Goal: Information Seeking & Learning: Learn about a topic

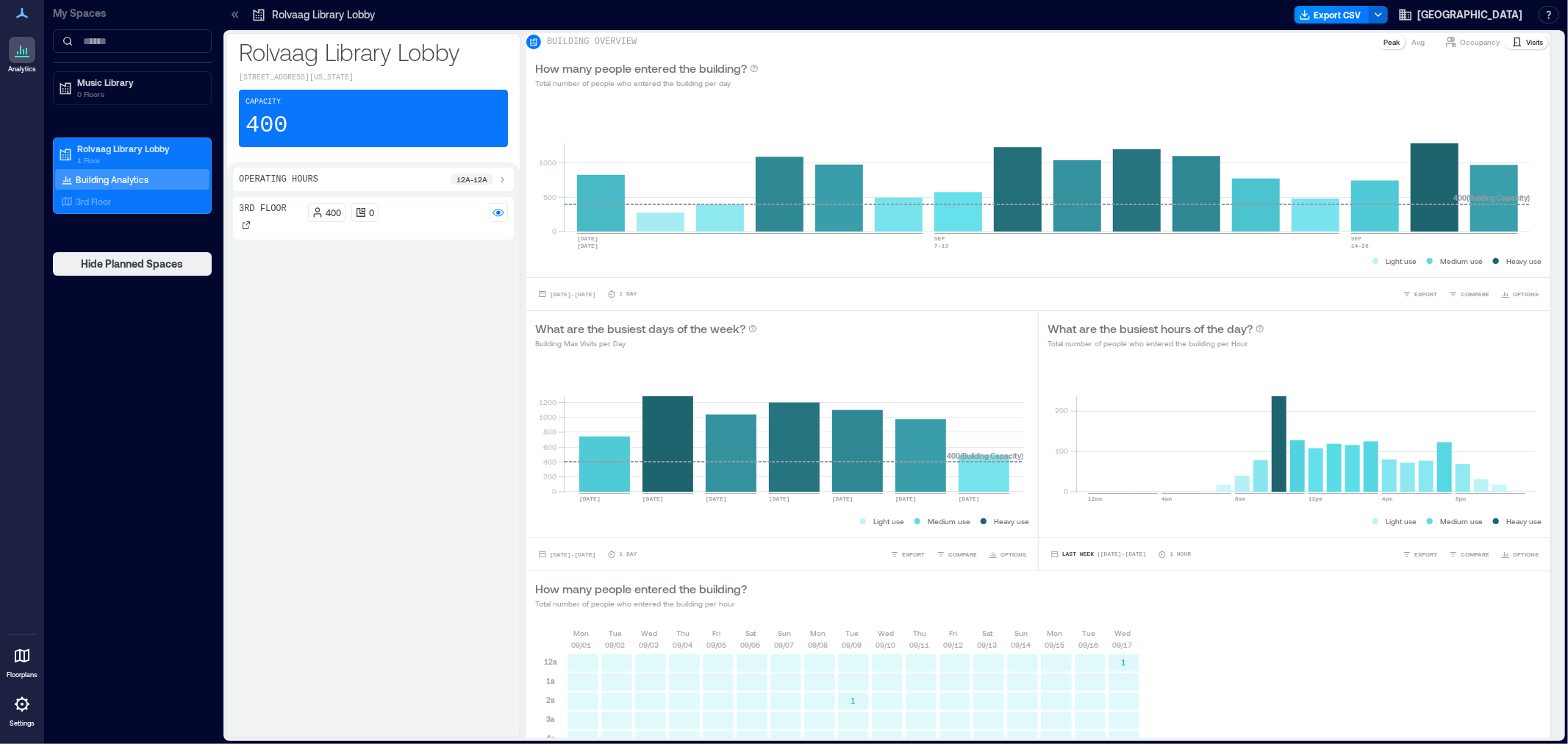
click at [104, 177] on p "Building Analytics" at bounding box center [112, 179] width 73 height 12
click at [131, 152] on p "Rolvaag Library Lobby" at bounding box center [139, 148] width 123 height 12
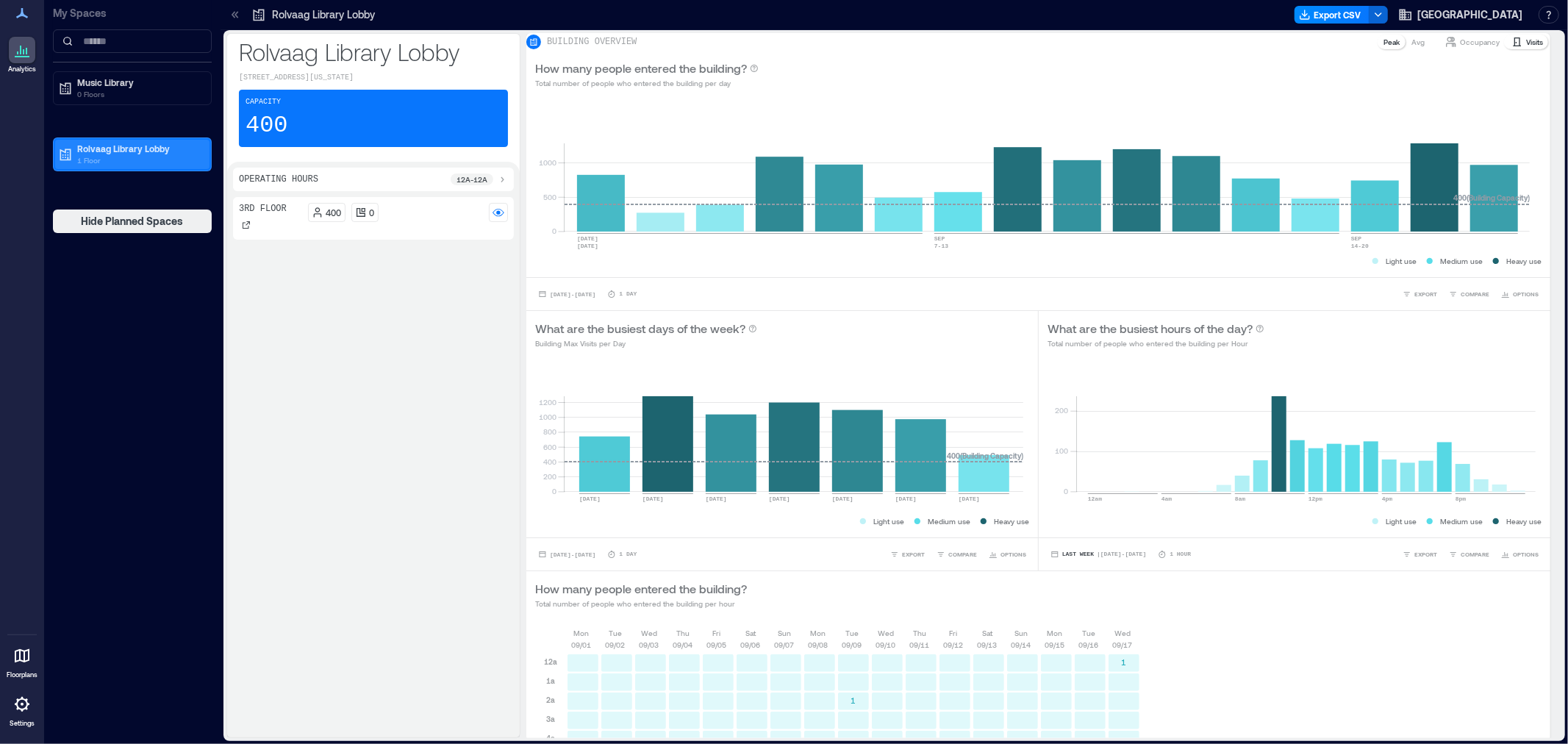
click at [142, 152] on p "Rolvaag Library Lobby" at bounding box center [139, 148] width 123 height 12
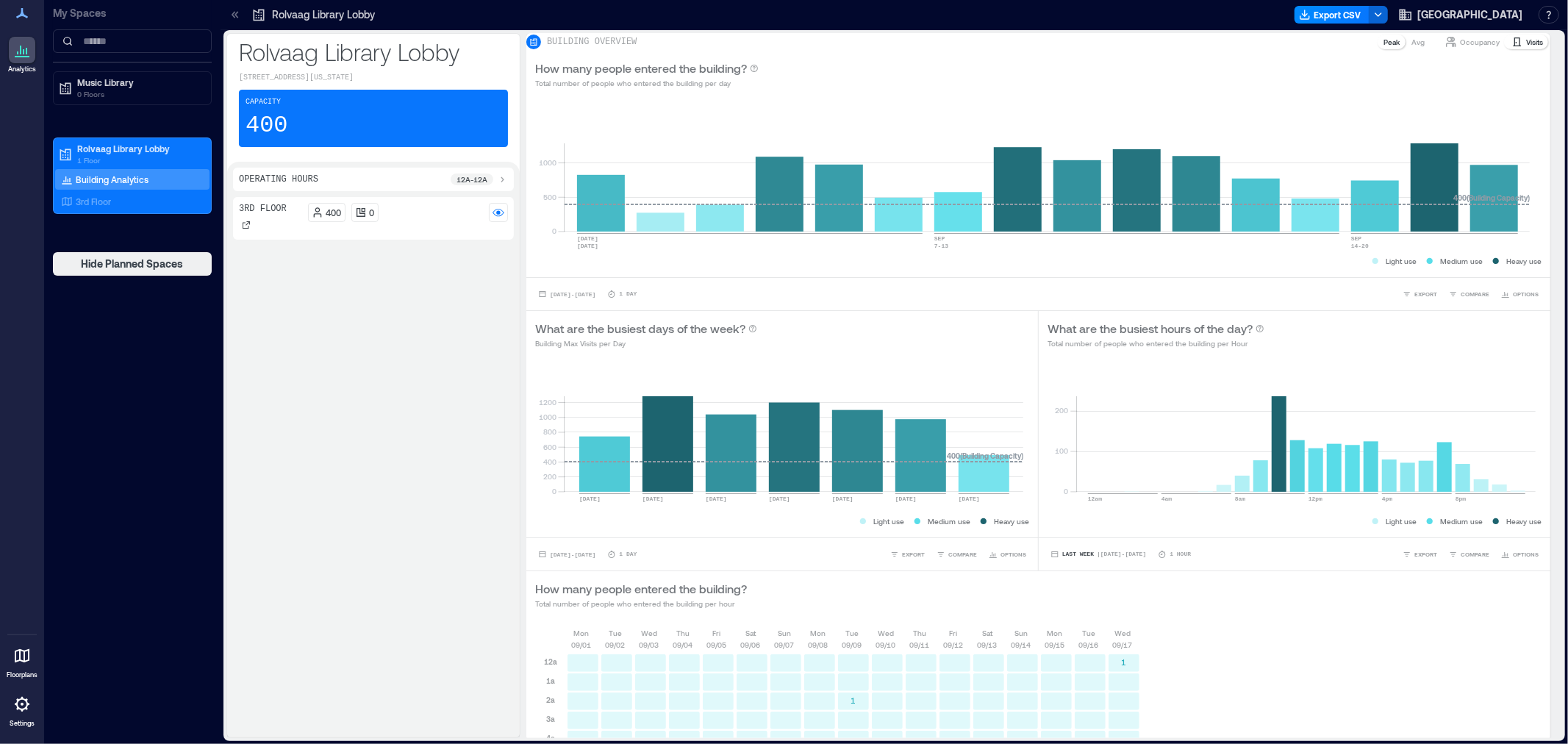
click at [125, 177] on p "Building Analytics" at bounding box center [112, 179] width 73 height 12
click at [1527, 48] on p "Visits" at bounding box center [1535, 41] width 17 height 12
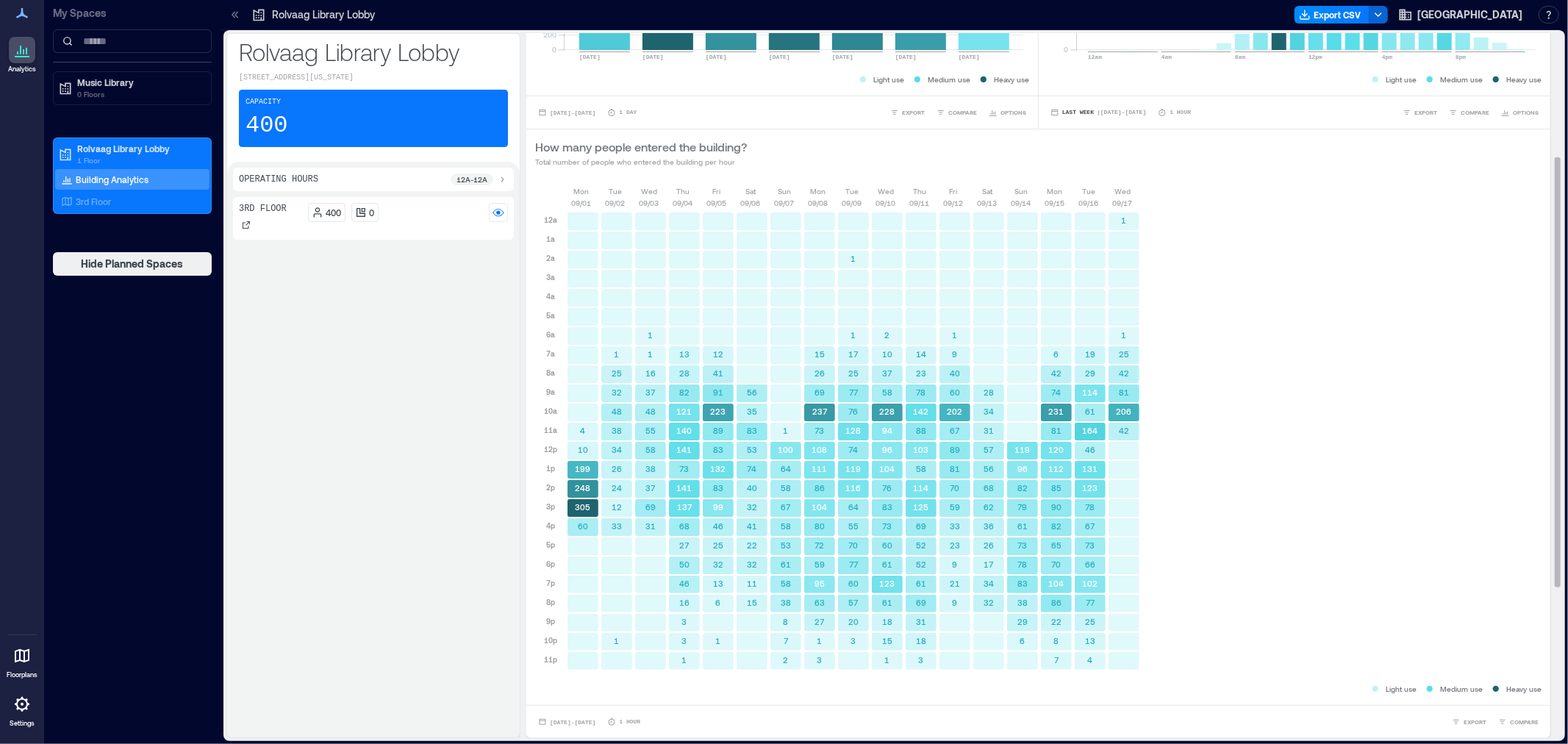
scroll to position [450, 0]
click at [1510, 719] on span "COMPARE" at bounding box center [1525, 722] width 29 height 9
click at [1424, 697] on div "3rd Floor" at bounding box center [1428, 694] width 216 height 19
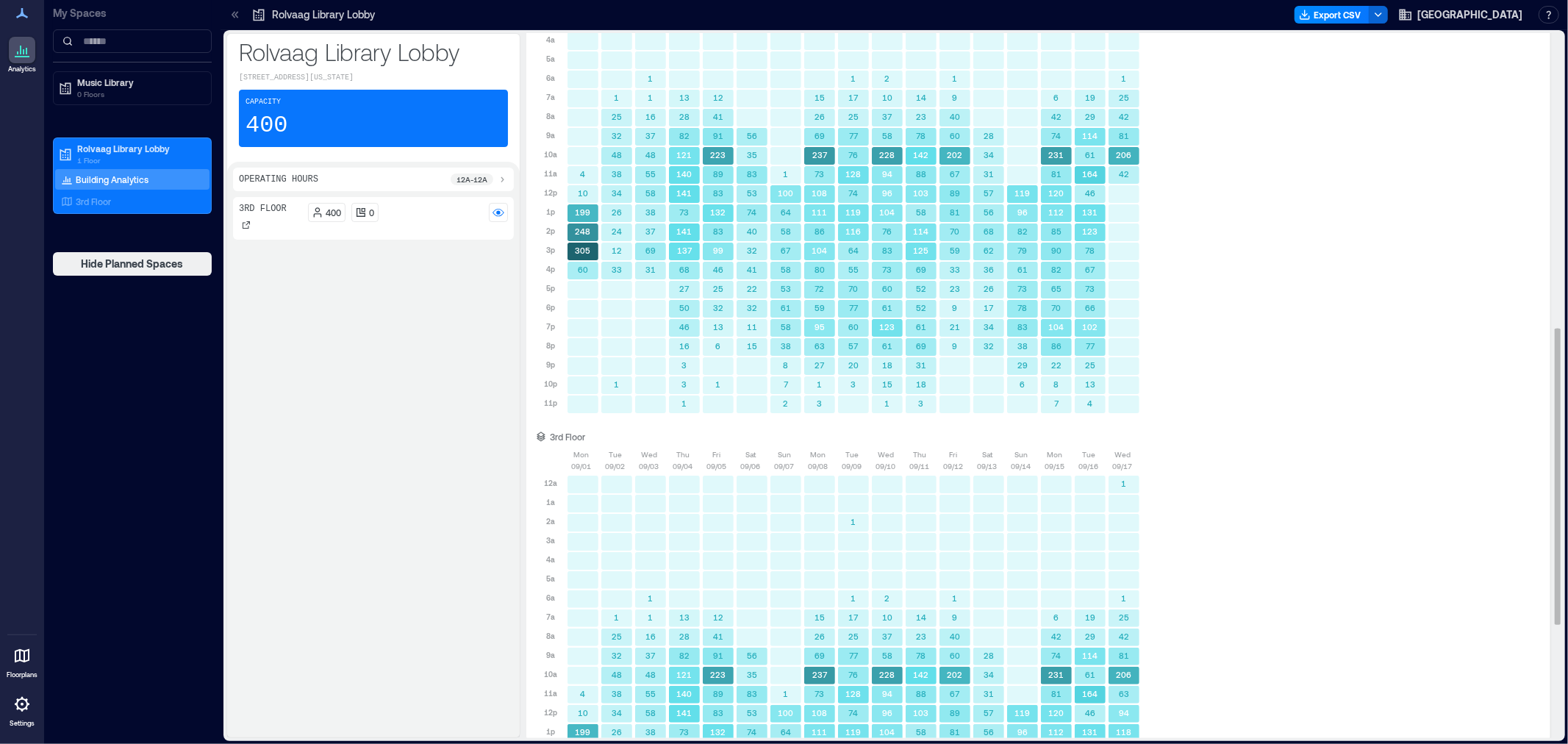
scroll to position [971, 0]
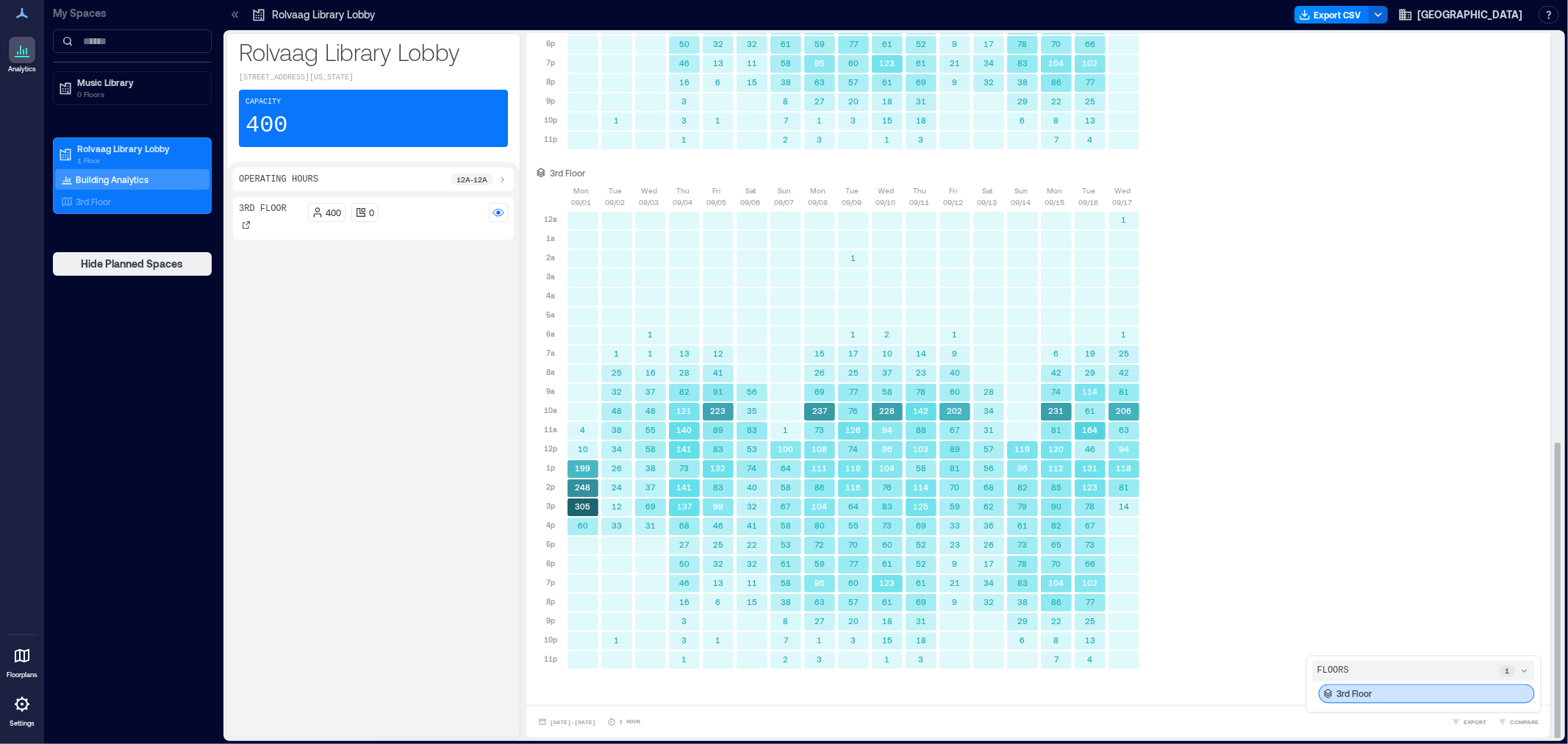
click at [1444, 693] on div "3rd Floor" at bounding box center [1428, 694] width 216 height 19
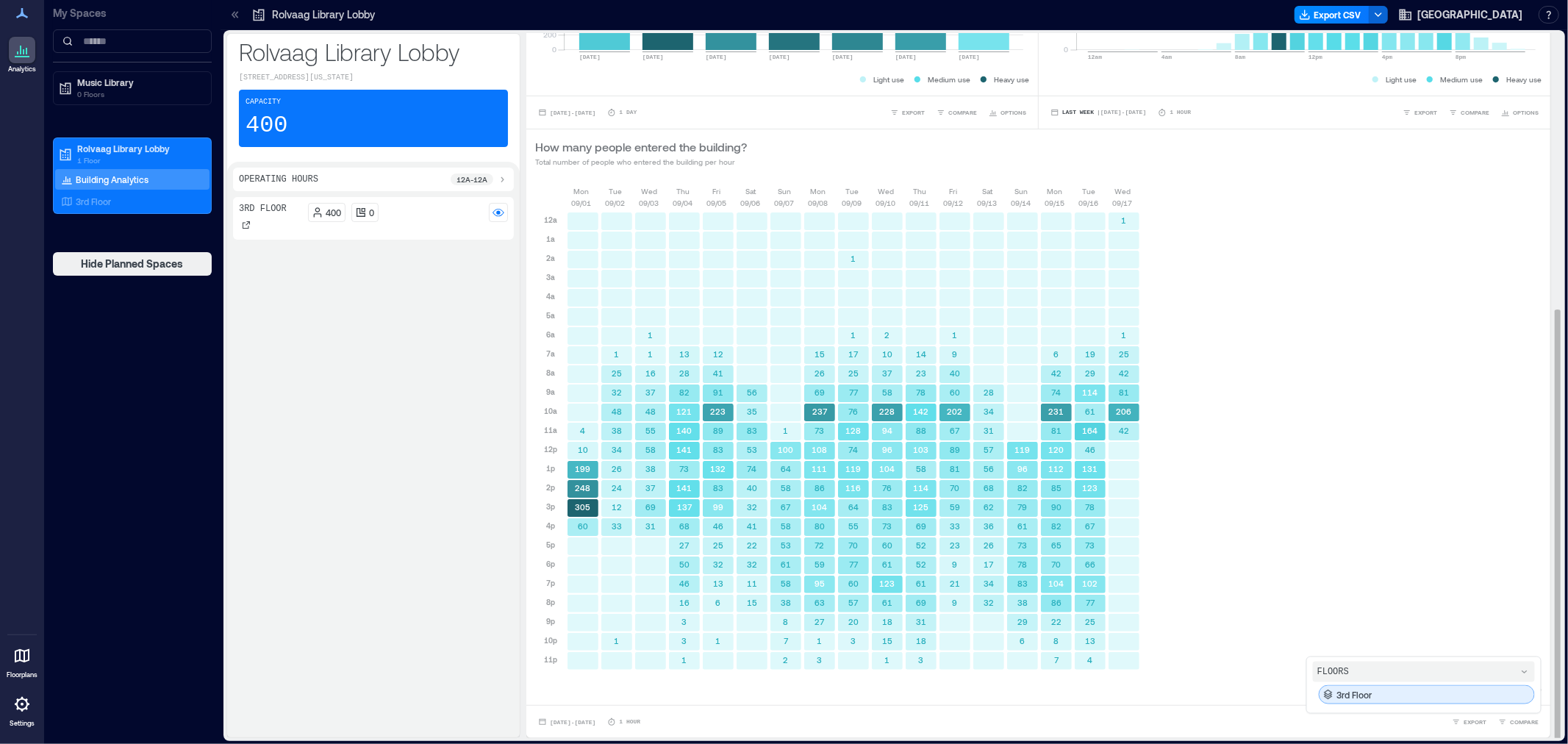
click at [1441, 695] on div "3rd Floor" at bounding box center [1428, 694] width 216 height 19
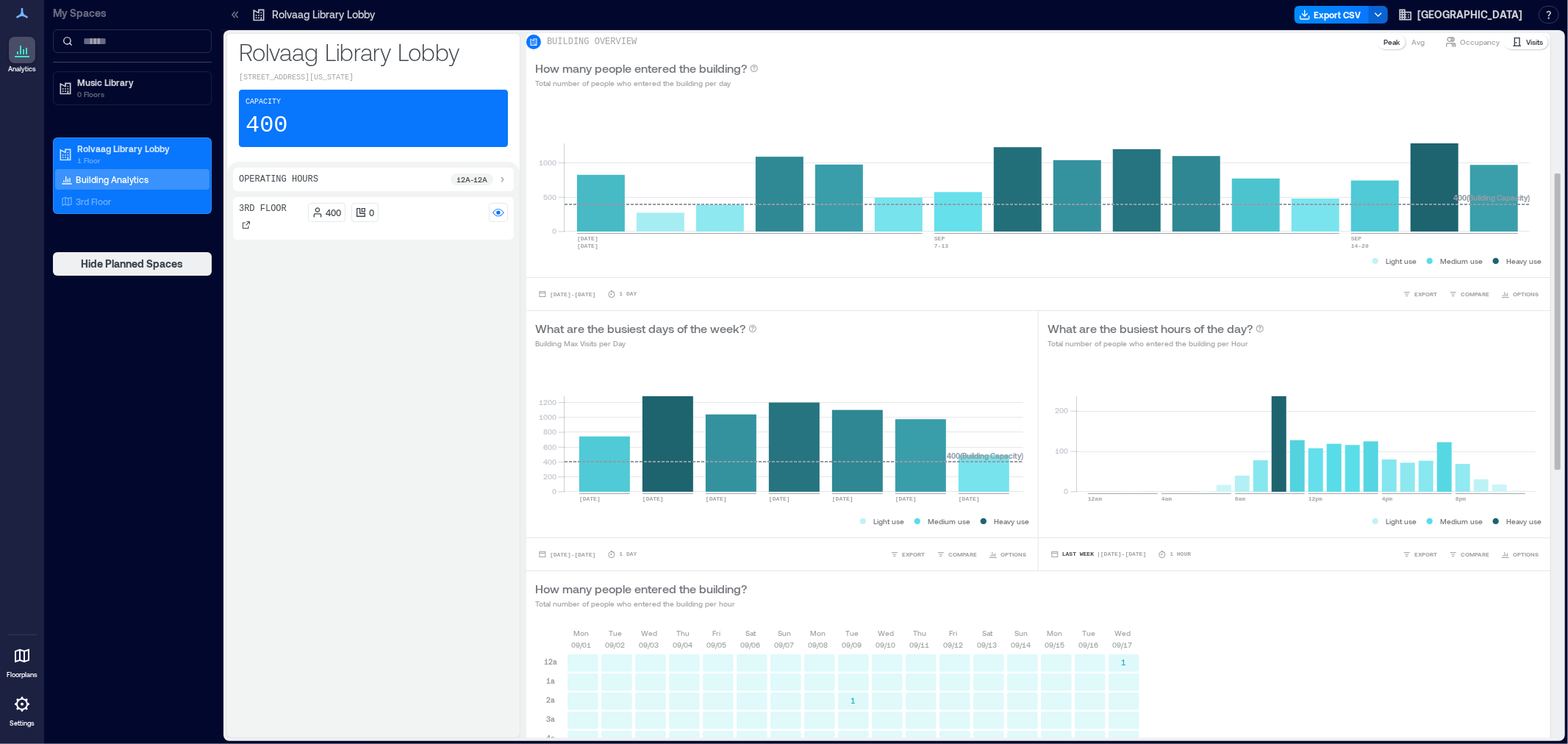
scroll to position [971, 0]
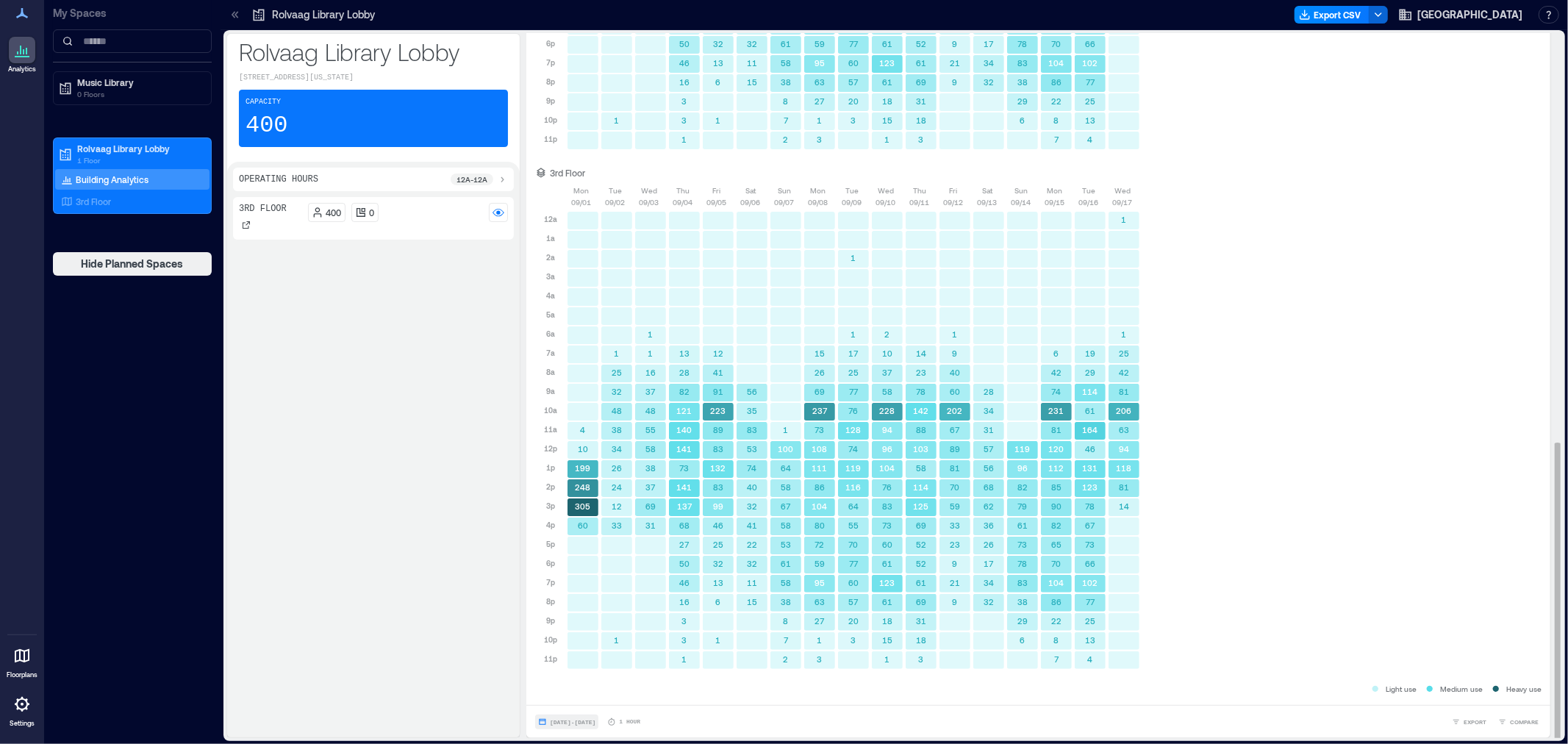
click at [595, 721] on span "[DATE] - [DATE]" at bounding box center [573, 721] width 46 height 6
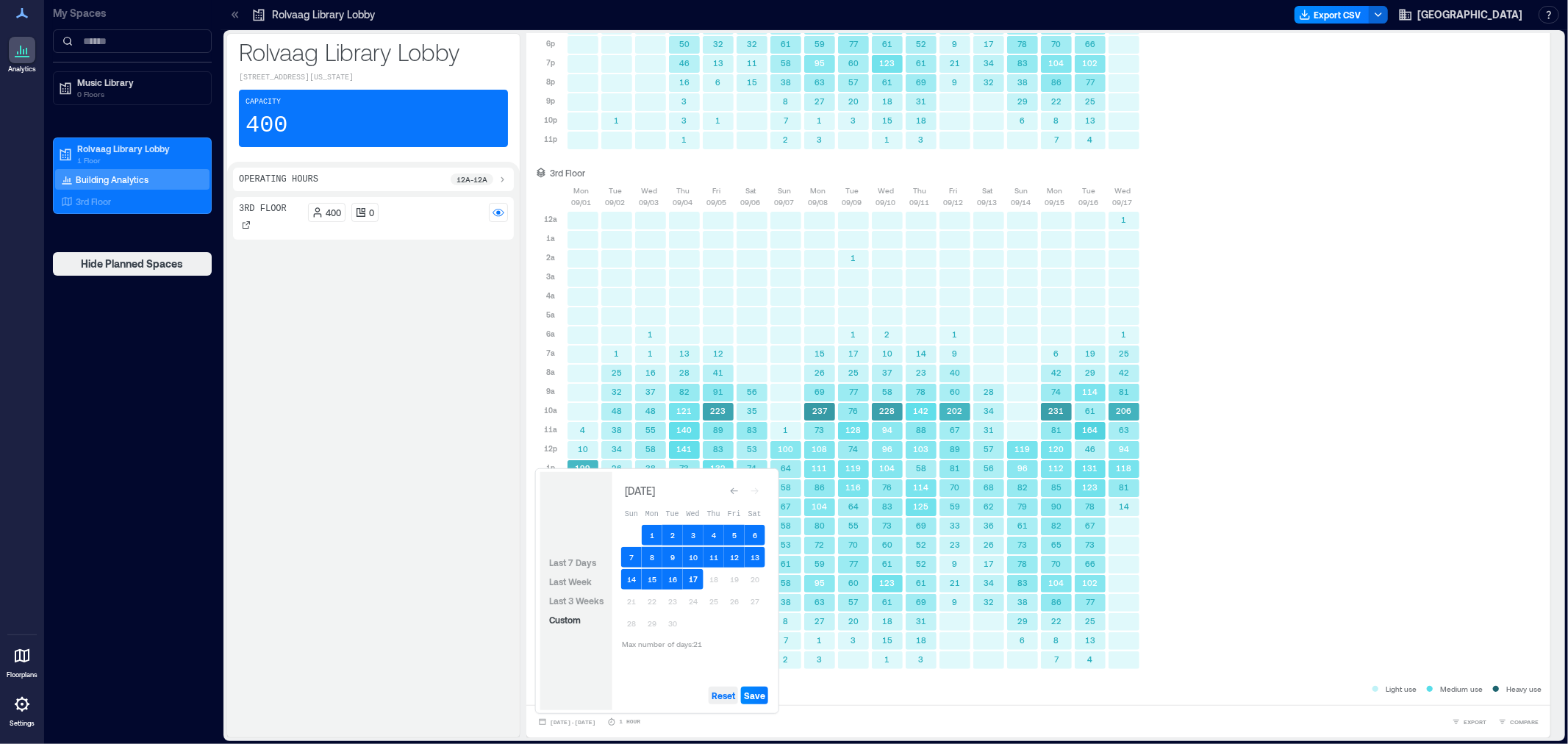
click at [723, 701] on span "Reset" at bounding box center [723, 695] width 23 height 12
click at [651, 537] on button "1" at bounding box center [652, 535] width 21 height 21
click at [688, 575] on button "17" at bounding box center [693, 579] width 21 height 21
click at [755, 688] on button "Save" at bounding box center [755, 696] width 27 height 18
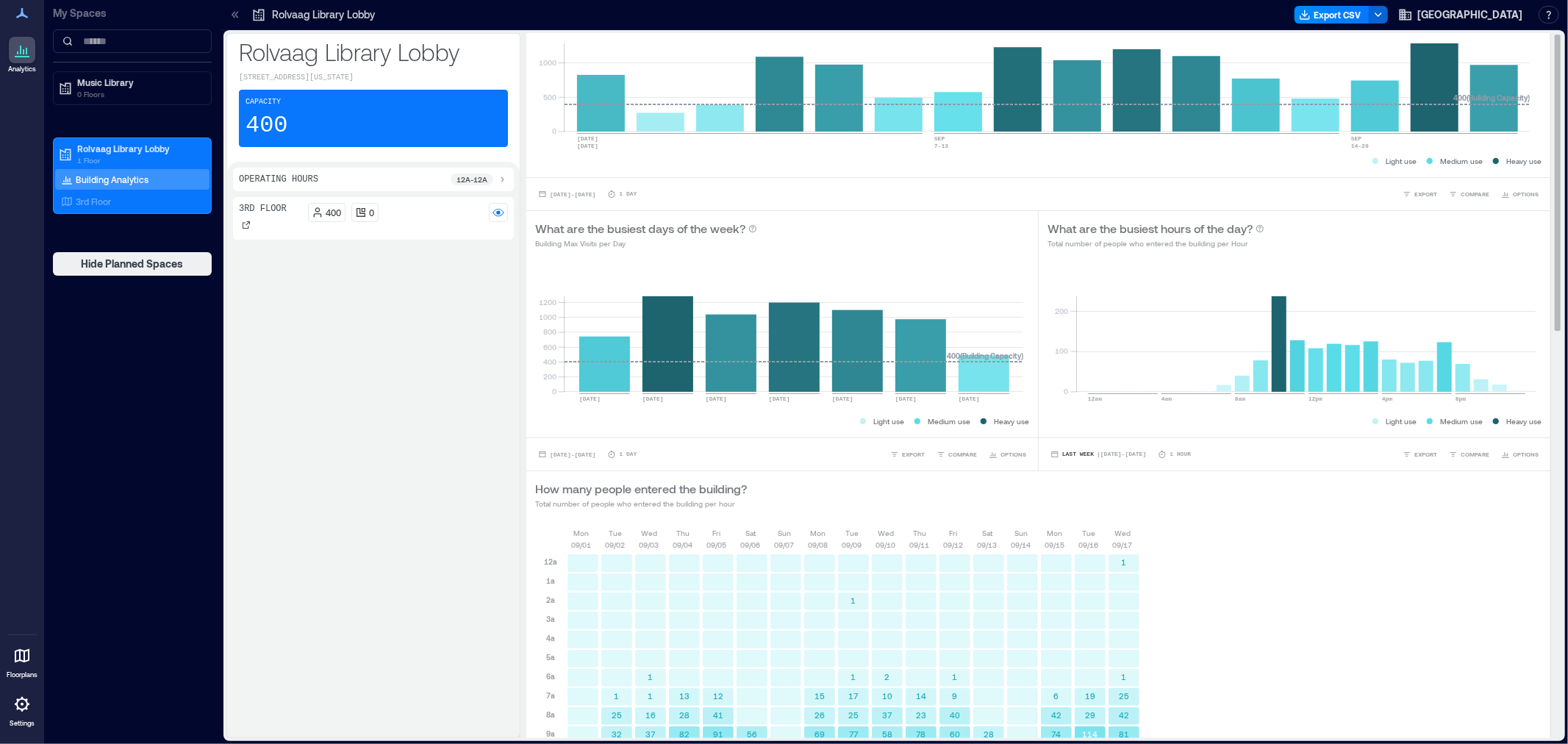
scroll to position [0, 0]
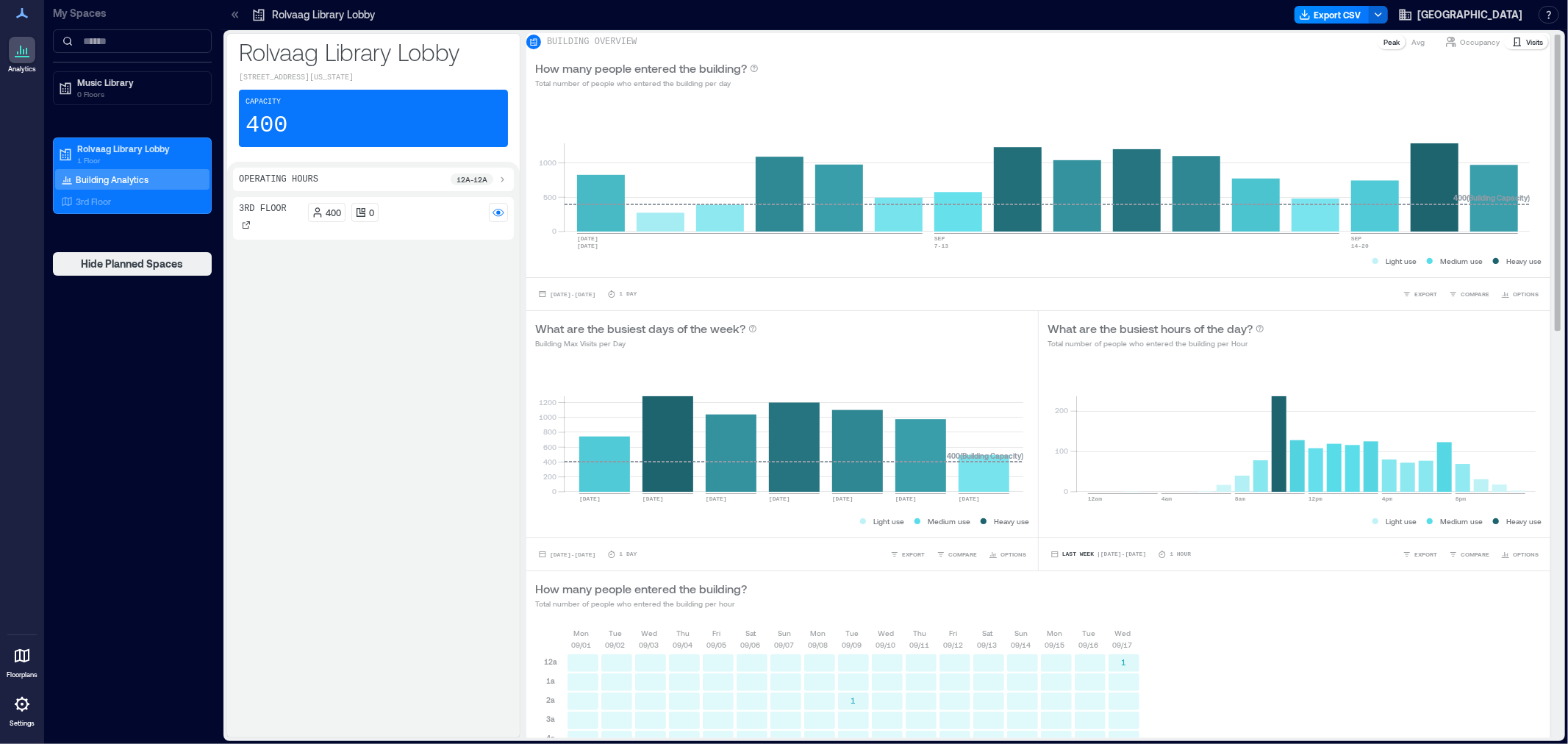
click at [1460, 48] on p "Occupancy" at bounding box center [1480, 41] width 40 height 12
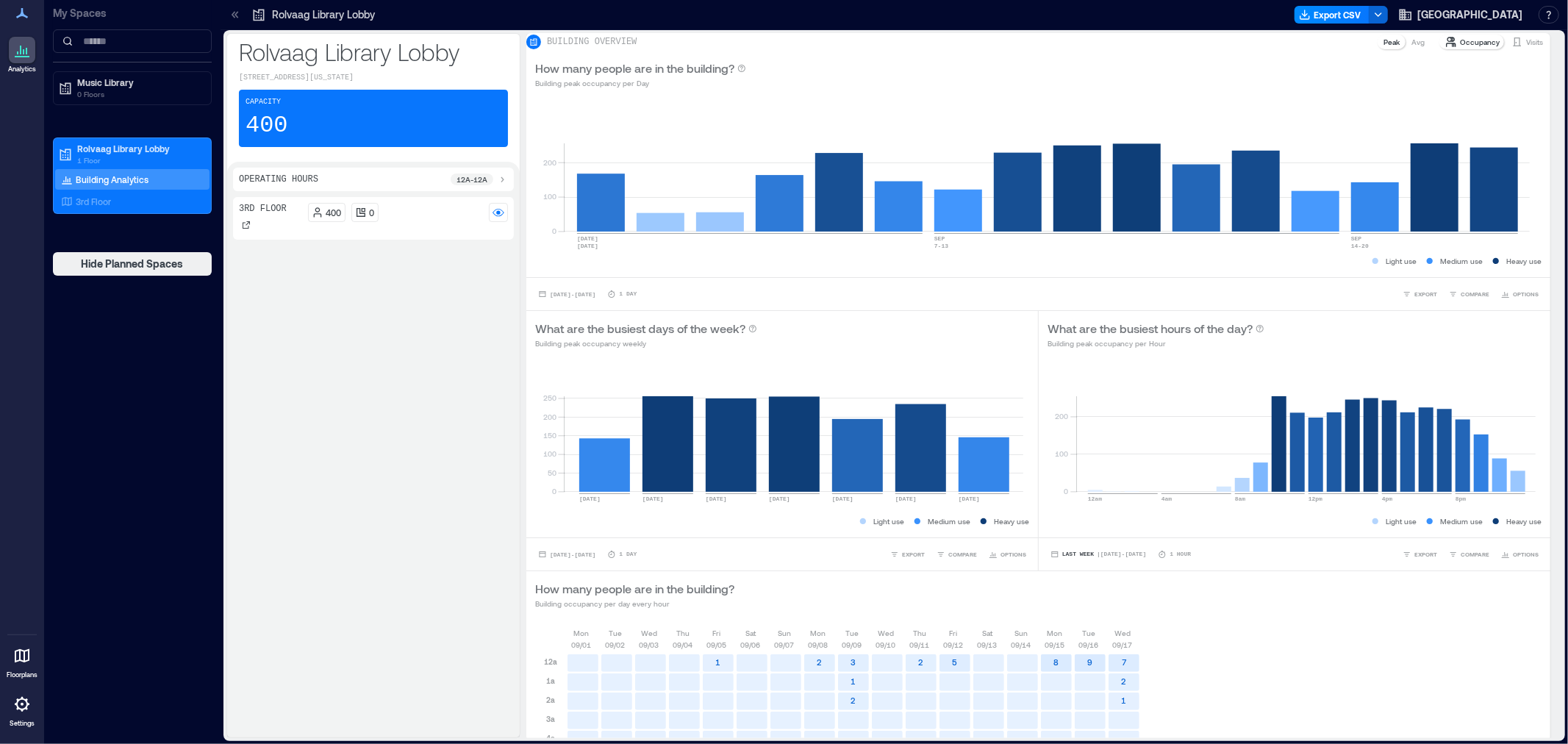
click at [471, 177] on p "12a - 12a" at bounding box center [472, 179] width 31 height 12
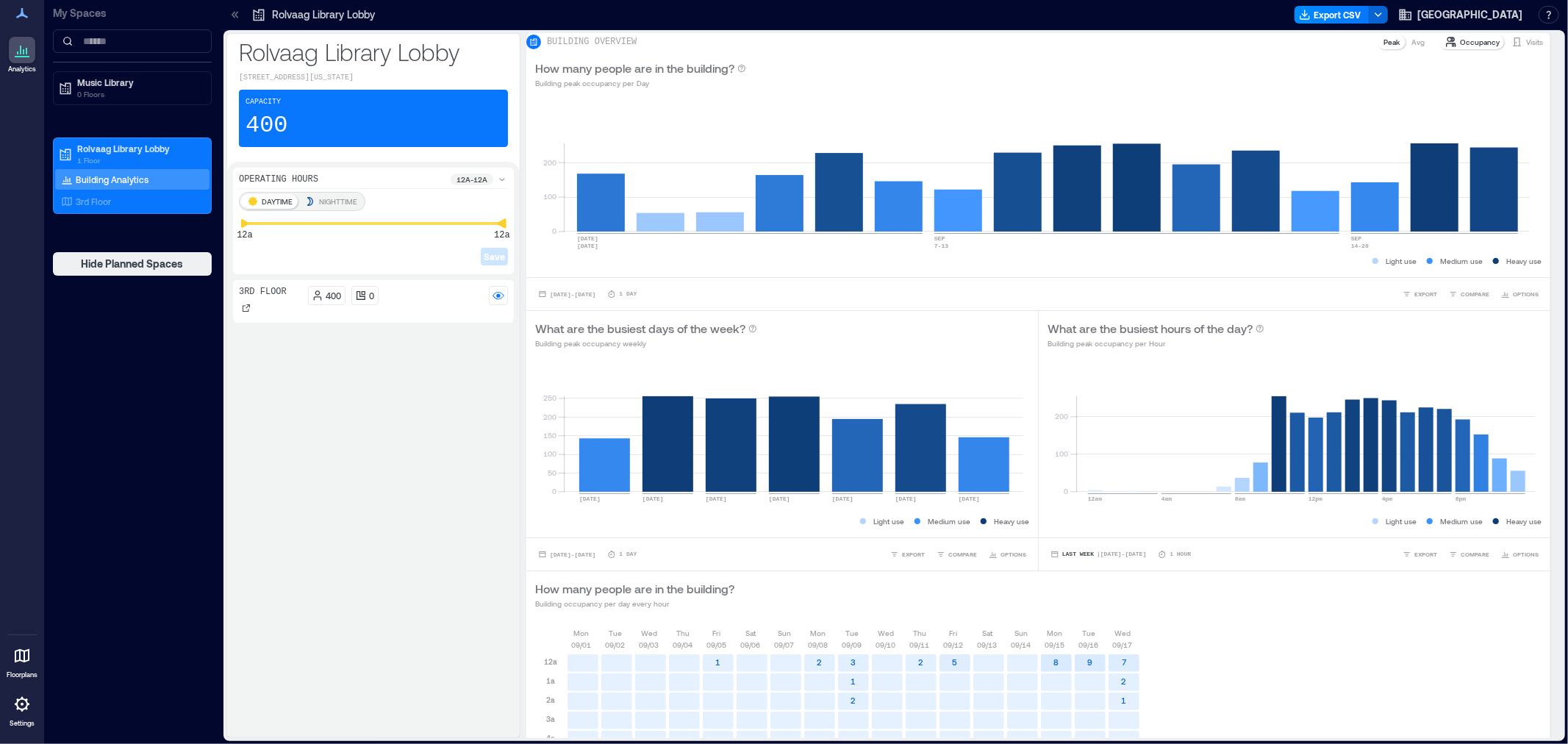
click at [530, 224] on div "[GEOGRAPHIC_DATA] Lobby [STREET_ADDRESS][US_STATE] Capacity 400 Operating Hours…" at bounding box center [893, 386] width 1336 height 705
click at [341, 198] on p "NIGHTTIME" at bounding box center [338, 201] width 38 height 12
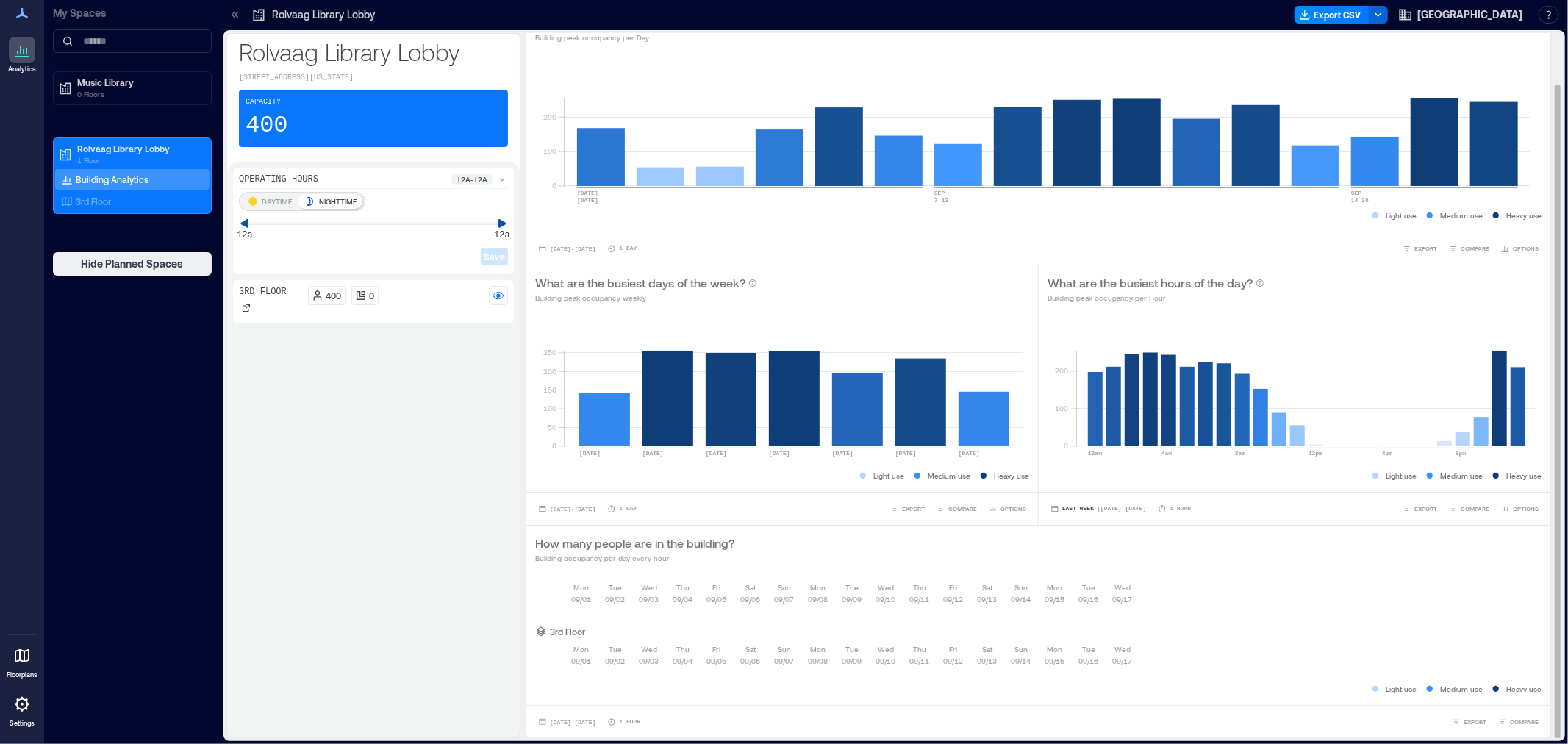
scroll to position [1, 0]
click at [290, 195] on p "DAYTIME" at bounding box center [277, 201] width 31 height 12
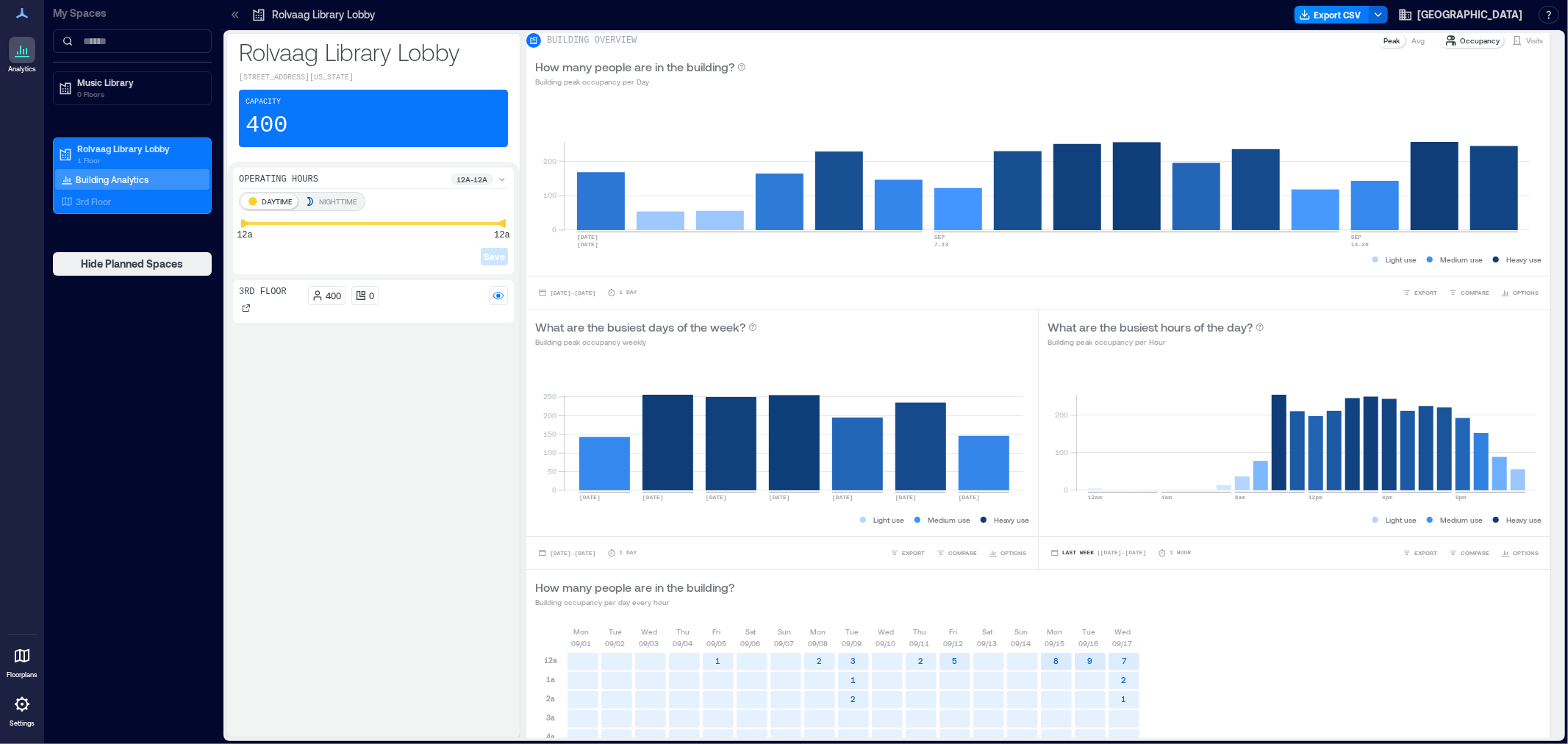
scroll to position [54, 0]
